Goal: Transaction & Acquisition: Purchase product/service

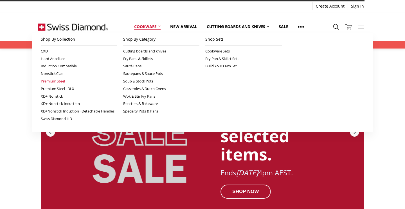
scroll to position [8, 0]
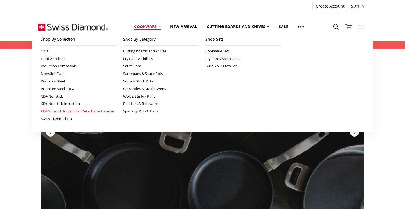
click at [65, 108] on link "XD+Nonstick Induction +Detachable Handles" at bounding box center [79, 112] width 76 height 8
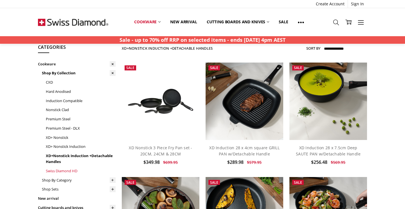
scroll to position [22, 0]
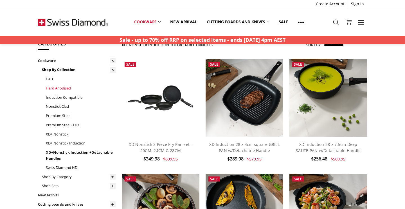
click at [58, 87] on link "Hard Anodised" at bounding box center [81, 88] width 70 height 9
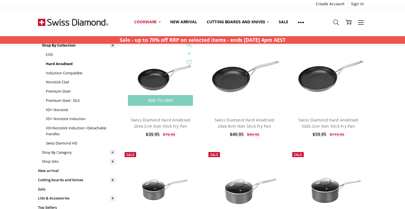
scroll to position [56, 0]
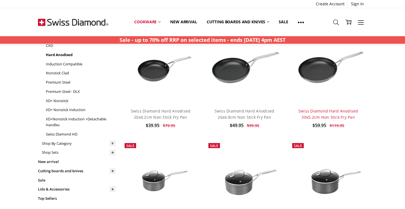
click at [341, 110] on link "Swiss Diamond Hard Anodised 30x5.2cm Non Stick Fry Pan" at bounding box center [328, 114] width 60 height 12
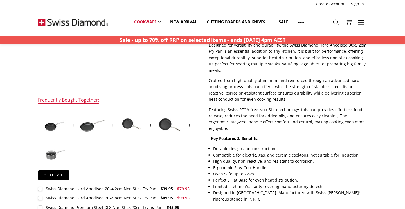
scroll to position [137, 0]
